Goal: Task Accomplishment & Management: Manage account settings

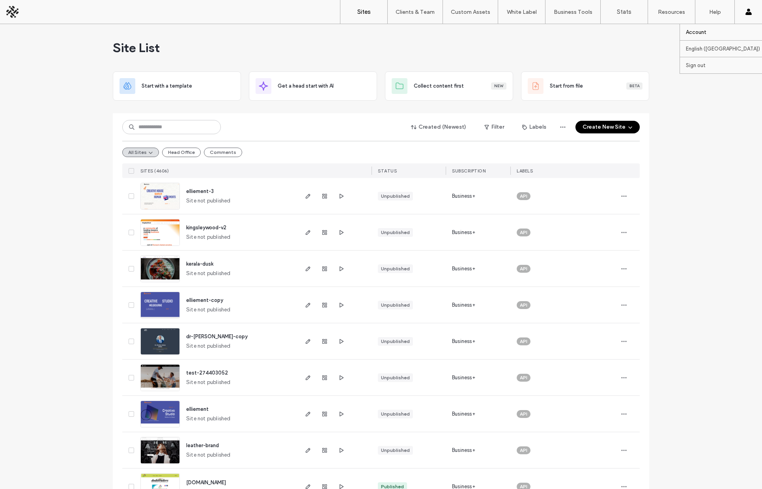
click at [702, 30] on label "Account" at bounding box center [696, 32] width 21 height 6
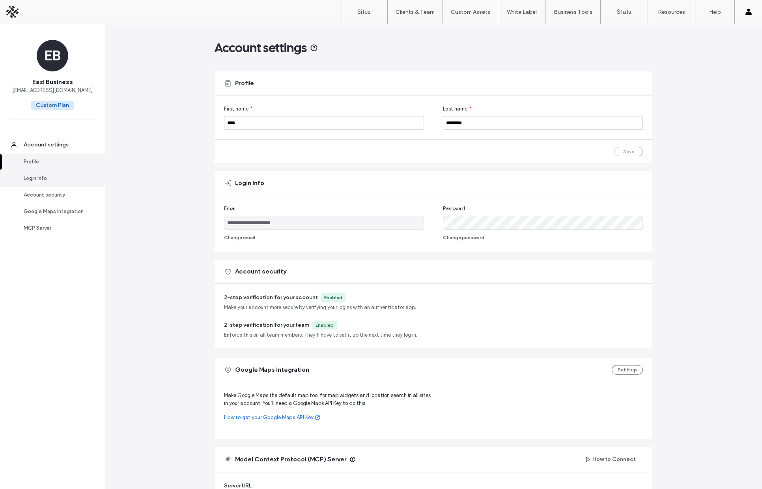
click at [45, 174] on div "Login Info" at bounding box center [56, 178] width 65 height 8
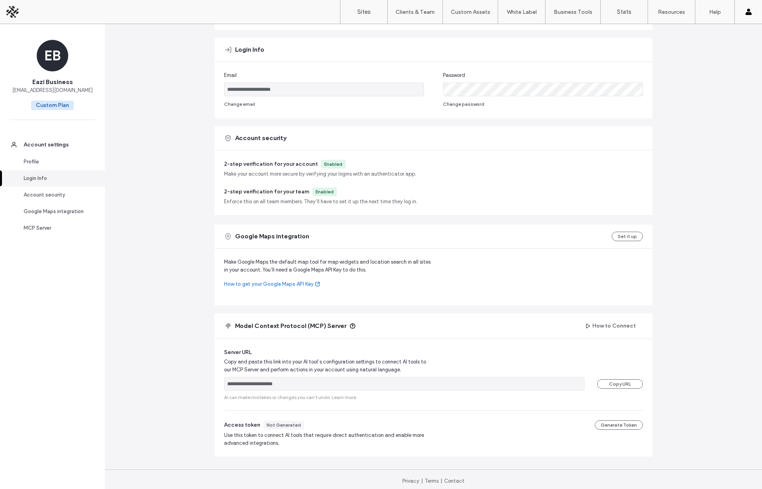
scroll to position [137, 0]
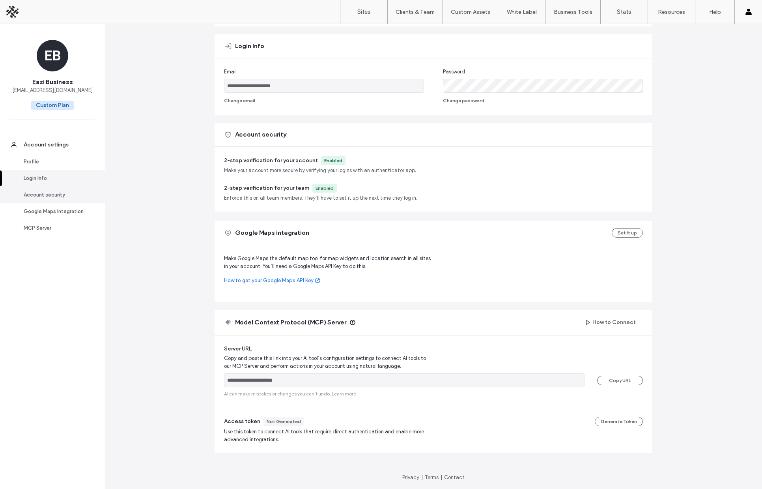
click at [57, 194] on div "Account security" at bounding box center [56, 195] width 65 height 8
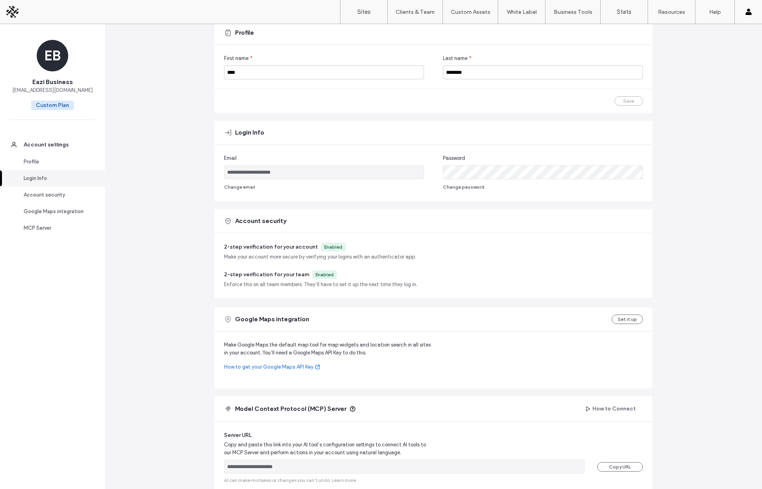
scroll to position [51, 0]
click at [54, 195] on div "Account security" at bounding box center [56, 195] width 65 height 8
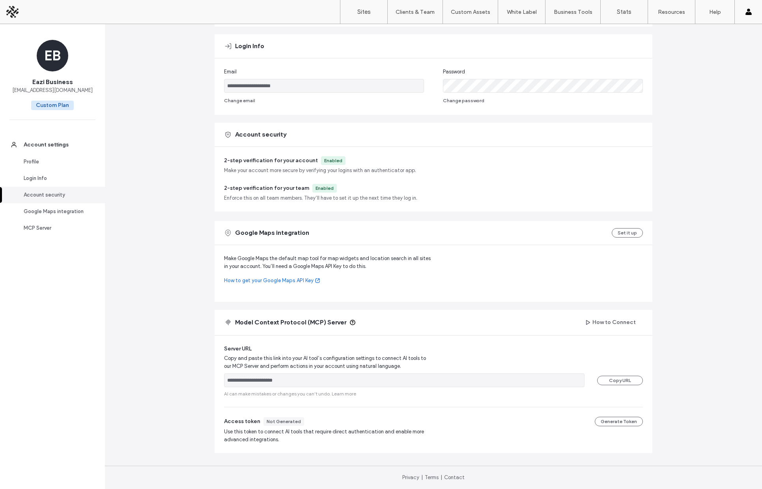
click at [327, 157] on div "Enabled" at bounding box center [333, 160] width 18 height 7
click at [319, 188] on div "Enabled" at bounding box center [325, 188] width 18 height 7
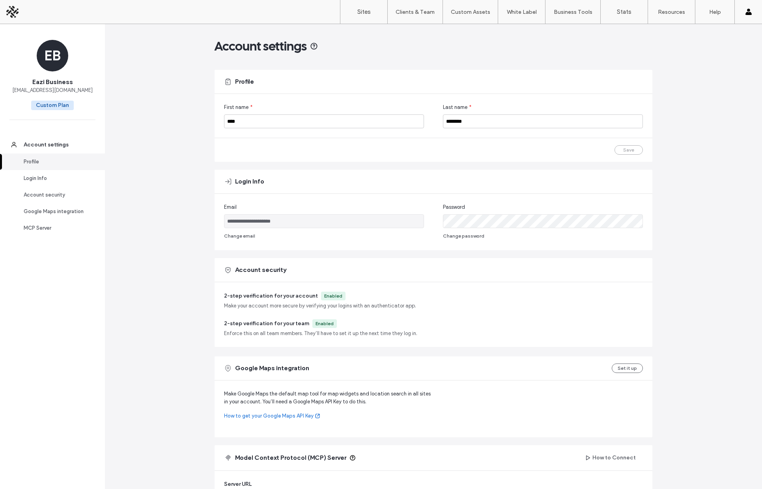
scroll to position [0, 0]
